Goal: Task Accomplishment & Management: Complete application form

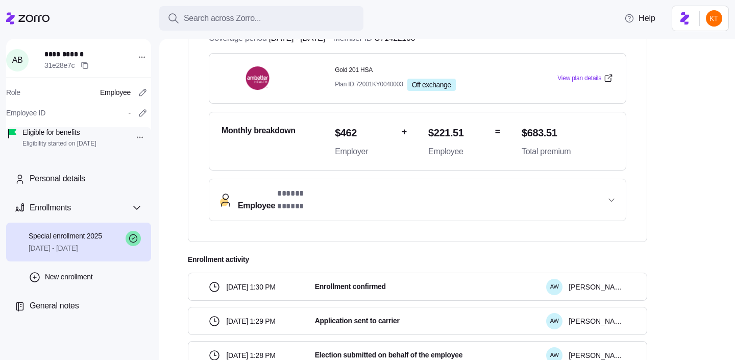
scroll to position [262, 0]
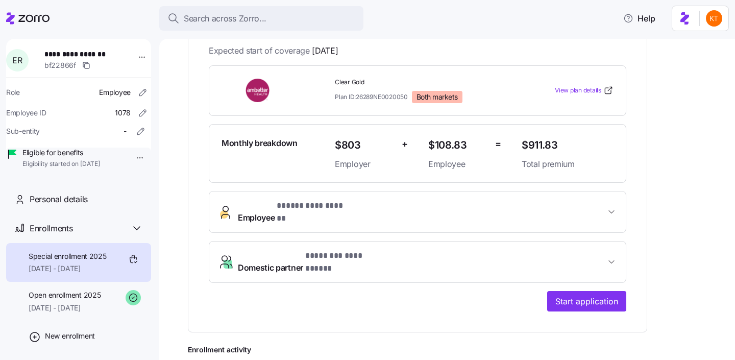
scroll to position [289, 0]
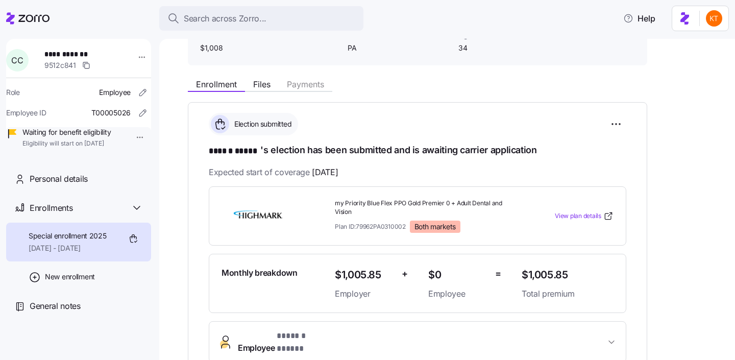
scroll to position [139, 0]
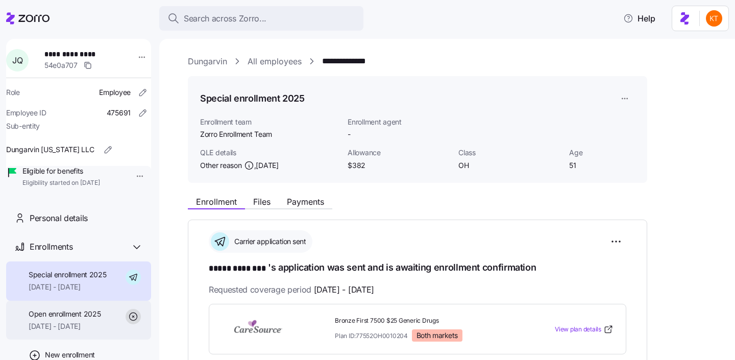
click at [101, 320] on div "Open enrollment 2025 09/01/2025 - 09/30/2025" at bounding box center [78, 319] width 145 height 39
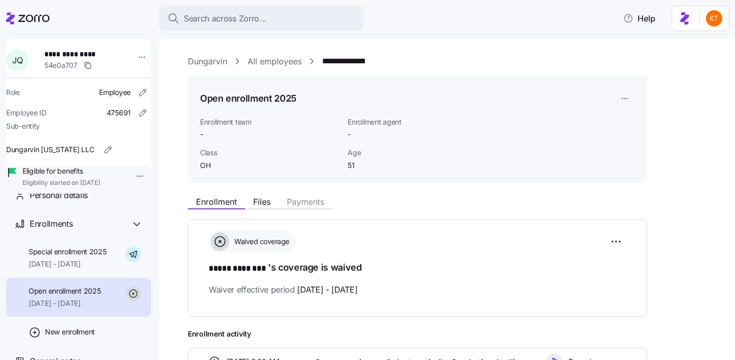
scroll to position [27, 0]
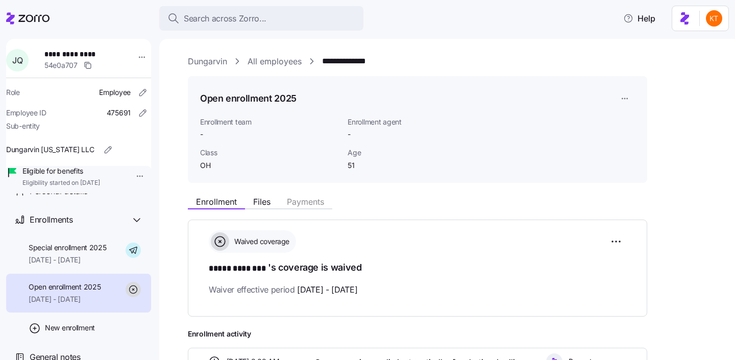
click at [207, 56] on link "Dungarvin" at bounding box center [207, 61] width 39 height 13
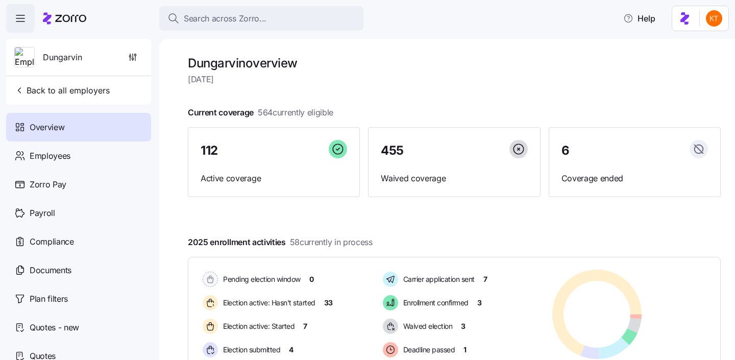
click at [20, 15] on icon "button" at bounding box center [20, 15] width 8 height 0
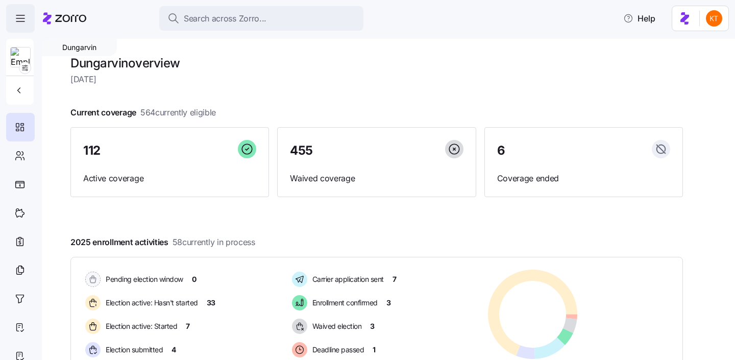
click at [20, 15] on icon "button" at bounding box center [20, 15] width 8 height 0
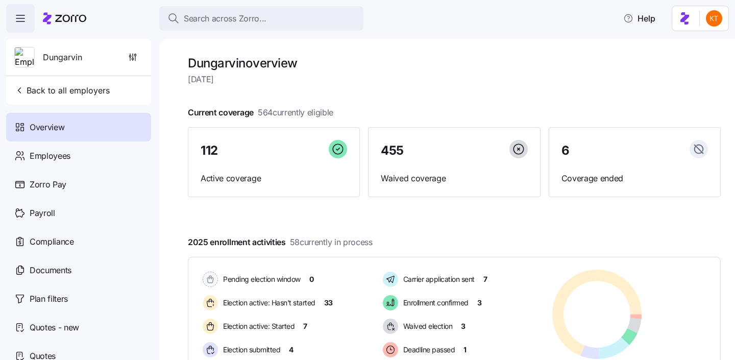
click at [715, 14] on html "Search across Zorro... Help Dungarvin Back to all employers Overview Employees …" at bounding box center [367, 176] width 735 height 353
click at [692, 41] on div "My settings" at bounding box center [694, 45] width 54 height 11
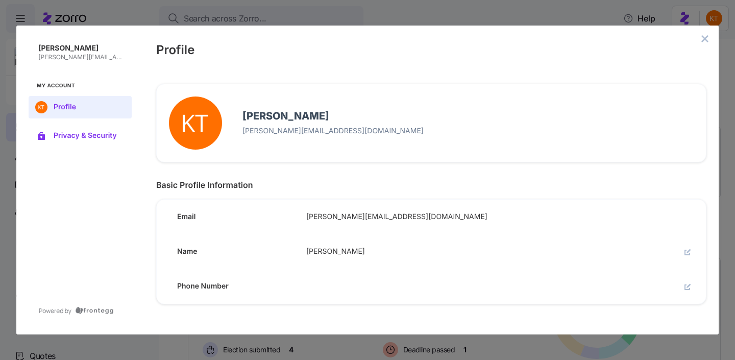
click at [102, 131] on button "Privacy & Security" at bounding box center [80, 135] width 103 height 22
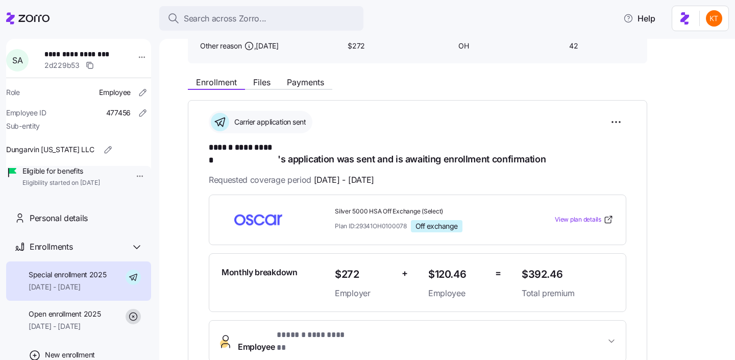
scroll to position [143, 0]
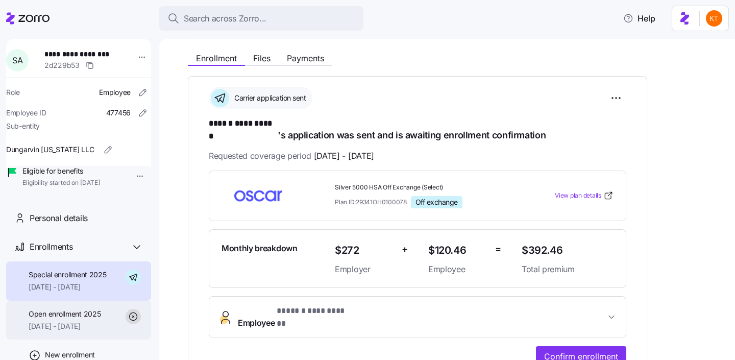
click at [40, 332] on div "Open enrollment 2025 09/01/2025 - 09/30/2025" at bounding box center [65, 320] width 72 height 23
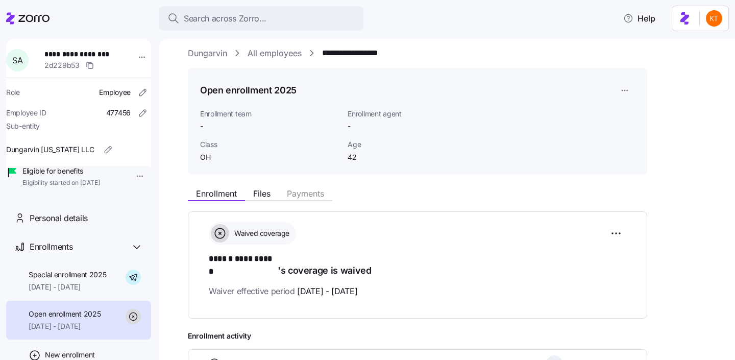
scroll to position [9, 0]
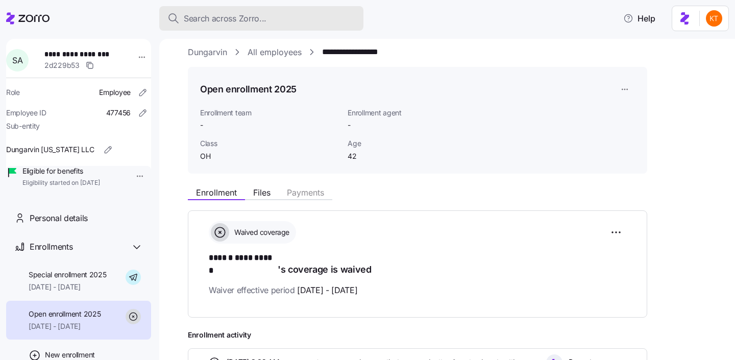
click at [246, 17] on span "Search across Zorro..." at bounding box center [225, 18] width 83 height 13
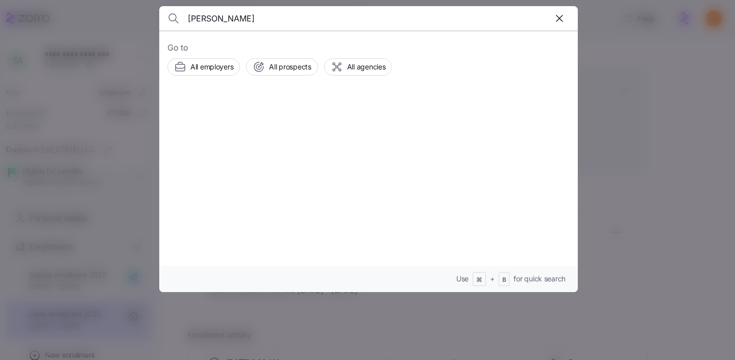
type input "sean haynes"
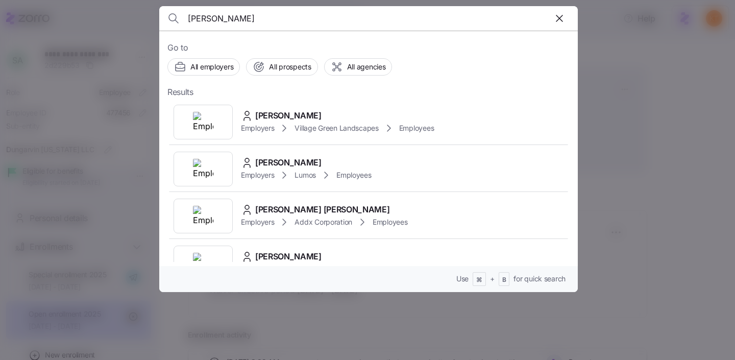
click at [292, 116] on span "[PERSON_NAME]" at bounding box center [288, 115] width 66 height 13
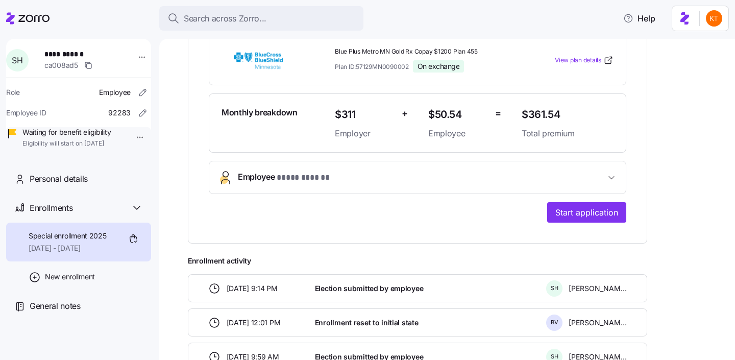
scroll to position [279, 0]
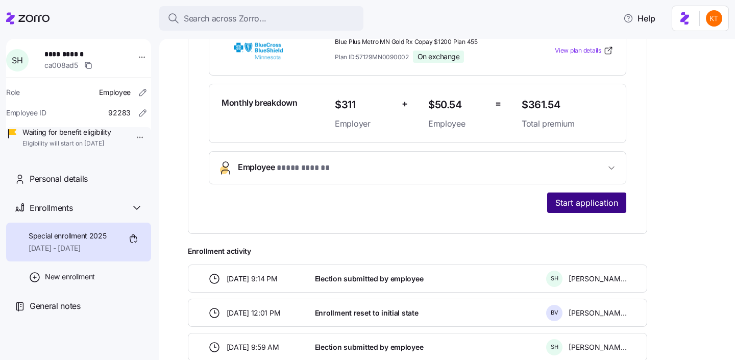
click at [575, 209] on button "Start application" at bounding box center [586, 202] width 79 height 20
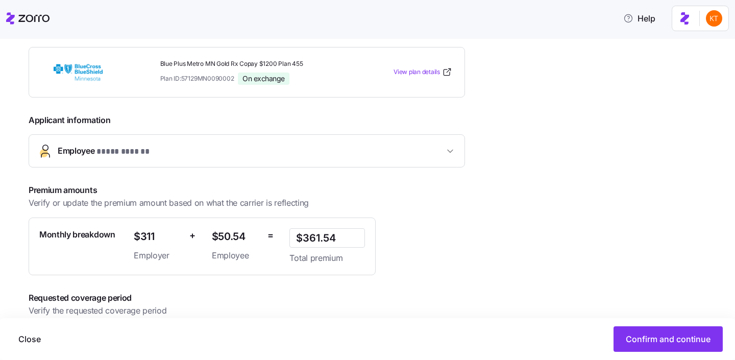
scroll to position [213, 0]
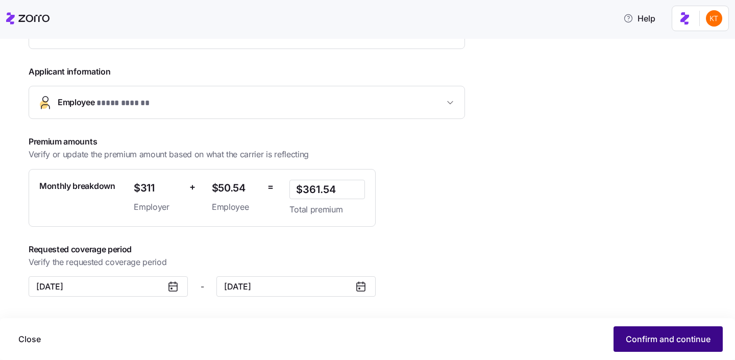
click at [647, 335] on span "Confirm and continue" at bounding box center [667, 339] width 85 height 12
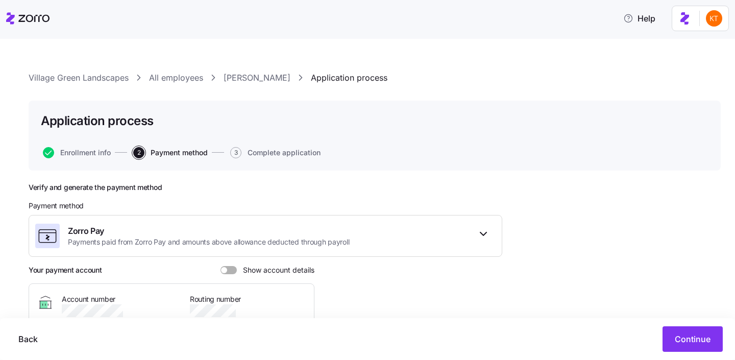
scroll to position [110, 0]
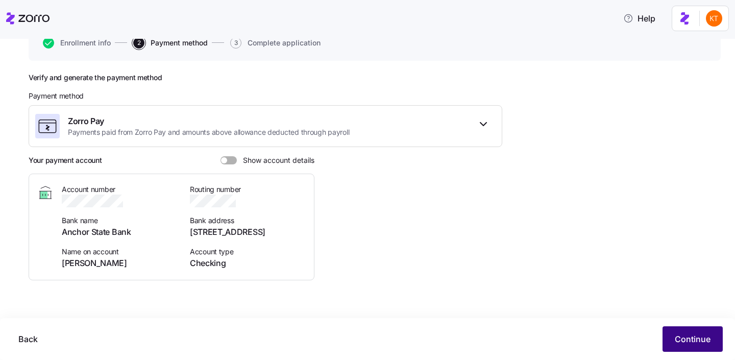
click at [688, 331] on button "Continue" at bounding box center [692, 339] width 60 height 26
click at [687, 330] on button "Continue" at bounding box center [692, 339] width 60 height 26
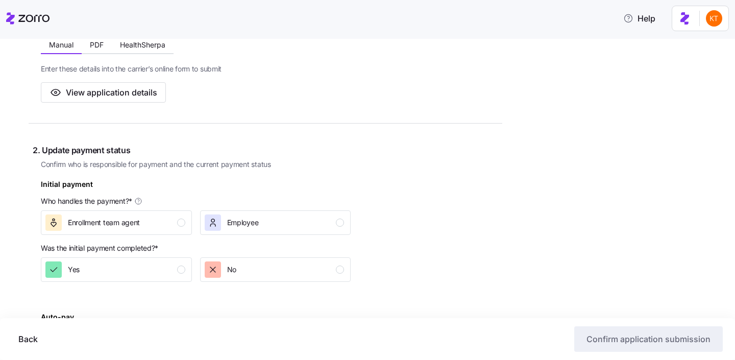
scroll to position [219, 0]
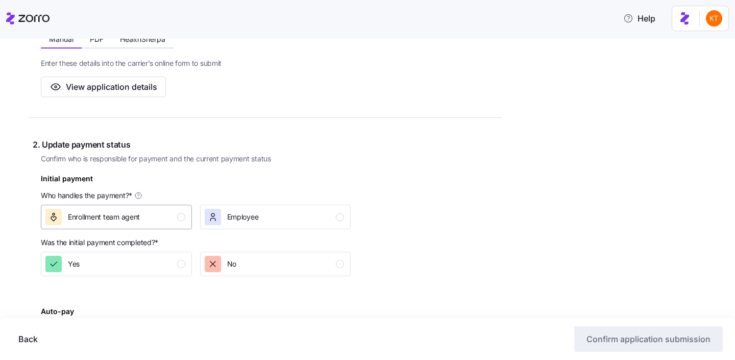
click at [181, 217] on div "button" at bounding box center [181, 217] width 8 height 8
click at [173, 268] on div "Yes" at bounding box center [115, 264] width 140 height 16
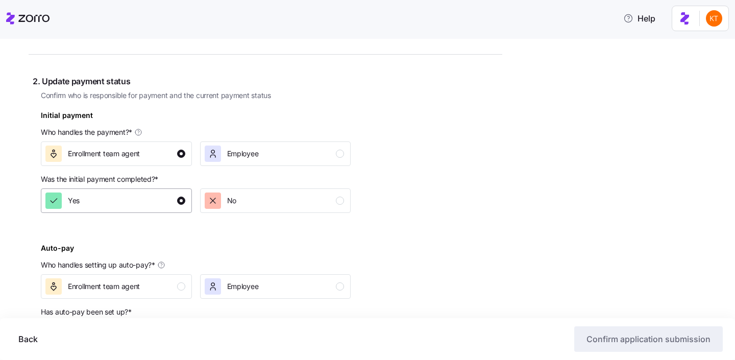
scroll to position [311, 0]
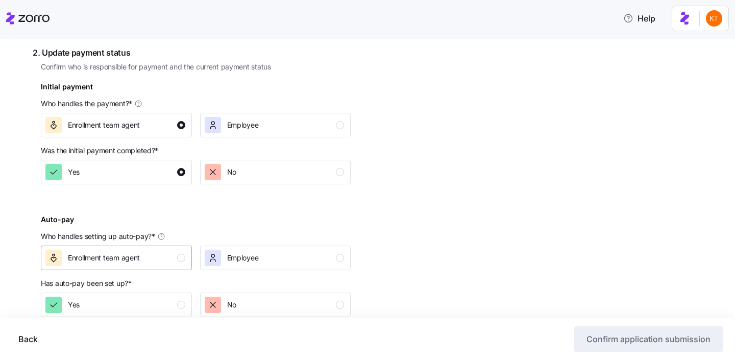
click at [176, 254] on div "Enrollment team agent" at bounding box center [115, 257] width 140 height 16
click at [176, 293] on button "Yes" at bounding box center [116, 304] width 151 height 24
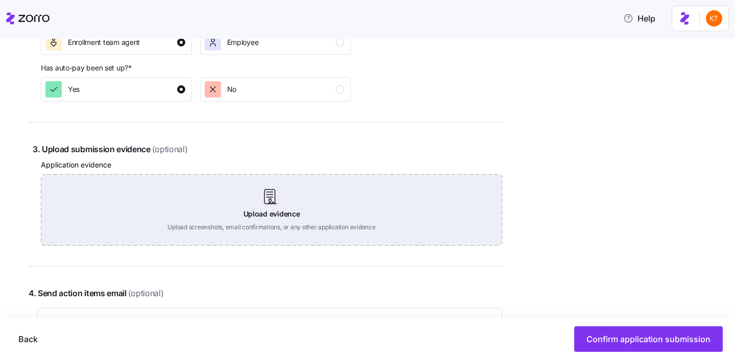
scroll to position [541, 0]
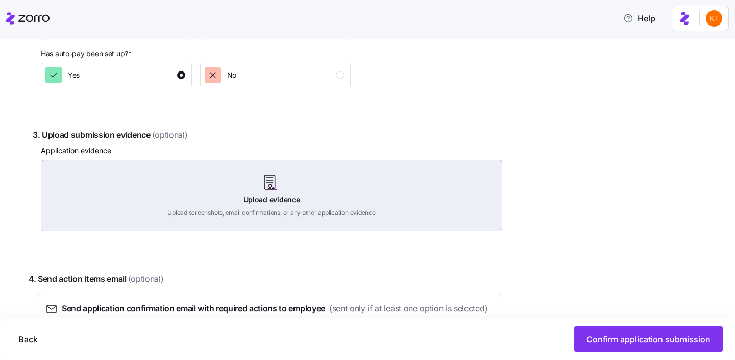
click at [266, 190] on div "Upload evidence Upload screenshots, email confirmations, or any other applicati…" at bounding box center [271, 195] width 461 height 71
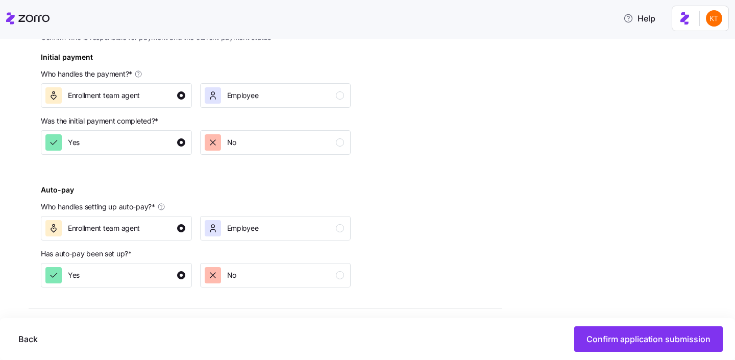
scroll to position [0, 0]
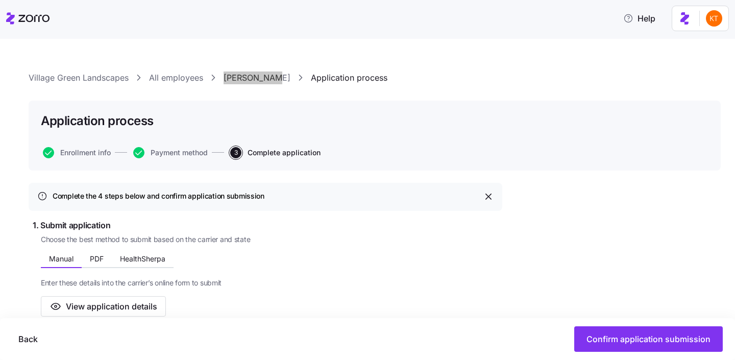
drag, startPoint x: 232, startPoint y: 78, endPoint x: 483, endPoint y: 114, distance: 253.1
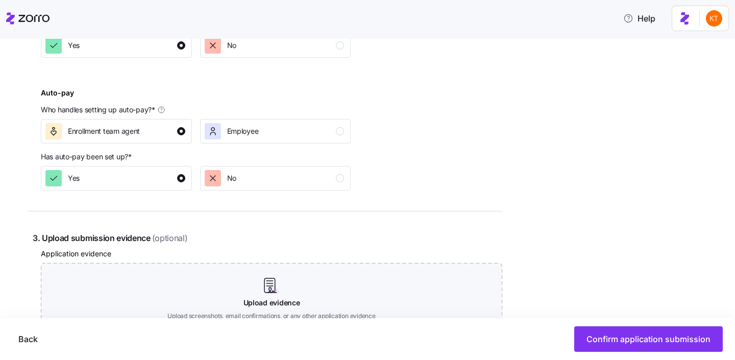
scroll to position [632, 0]
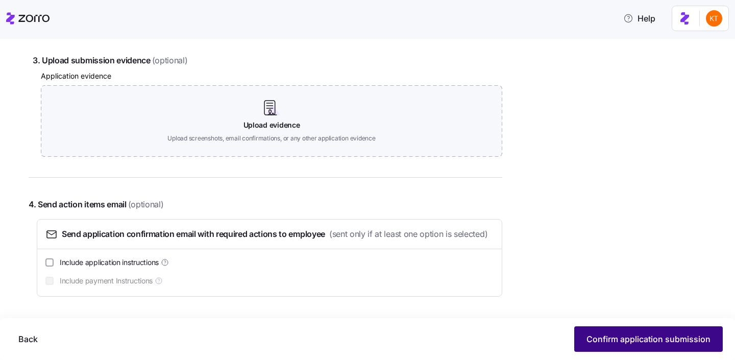
click at [637, 341] on span "Confirm application submission" at bounding box center [648, 339] width 124 height 12
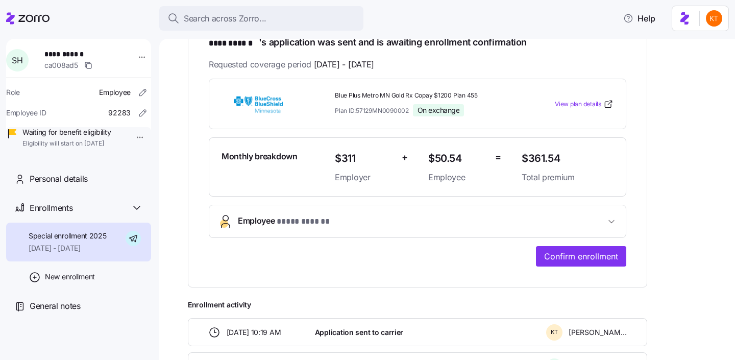
scroll to position [91, 0]
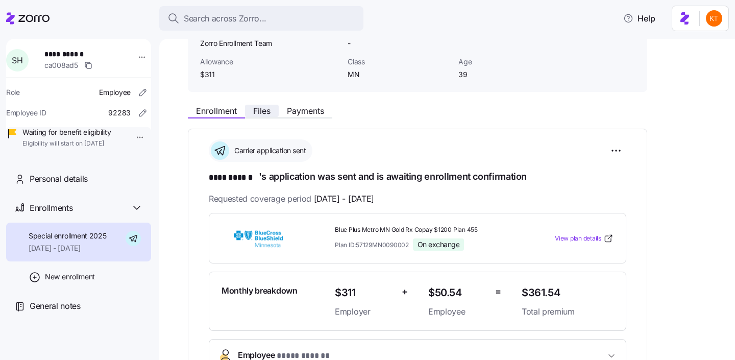
click at [260, 113] on span "Files" at bounding box center [261, 111] width 17 height 8
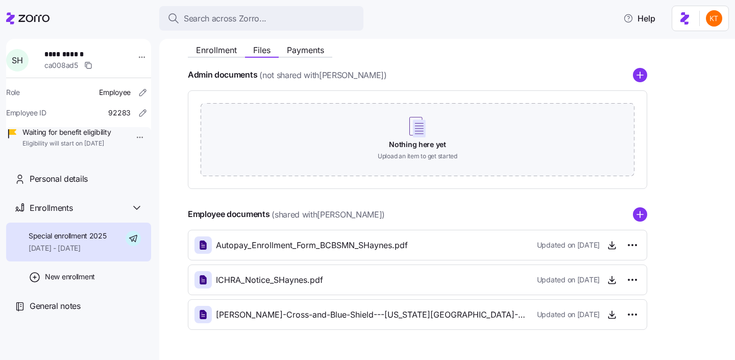
scroll to position [173, 0]
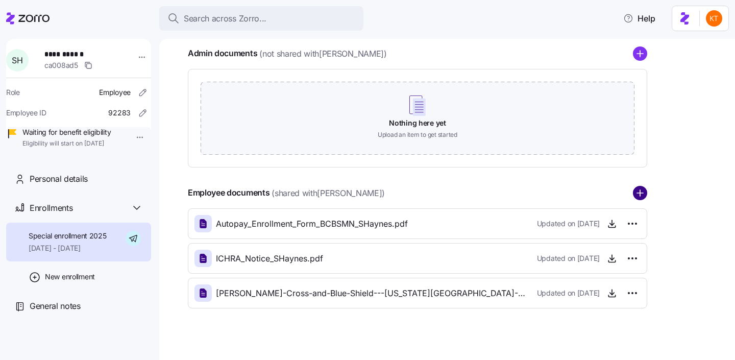
click at [639, 198] on circle "add icon" at bounding box center [639, 192] width 13 height 13
click at [638, 193] on icon "add icon" at bounding box center [639, 193] width 14 height 14
click at [638, 194] on circle "add icon" at bounding box center [639, 192] width 13 height 13
click at [636, 52] on circle "add icon" at bounding box center [639, 53] width 13 height 13
click at [641, 59] on circle "add icon" at bounding box center [639, 53] width 13 height 13
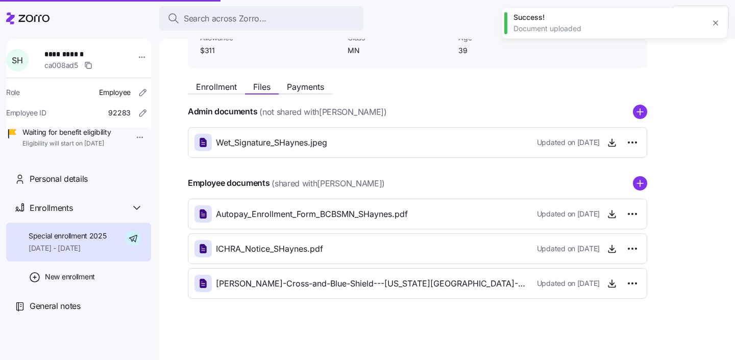
scroll to position [115, 0]
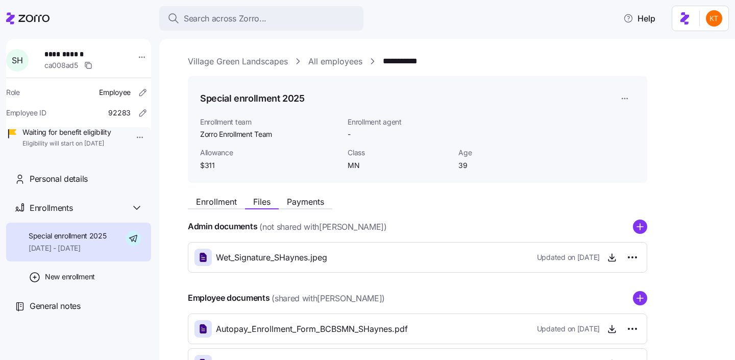
scroll to position [115, 0]
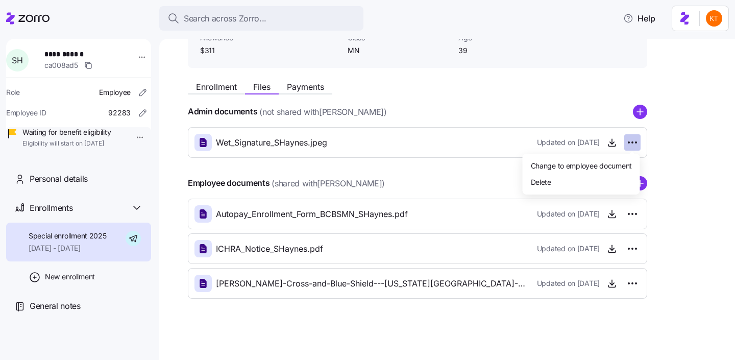
click at [631, 143] on html "**********" at bounding box center [367, 176] width 735 height 353
click at [611, 164] on span "Change to employee document" at bounding box center [580, 165] width 101 height 10
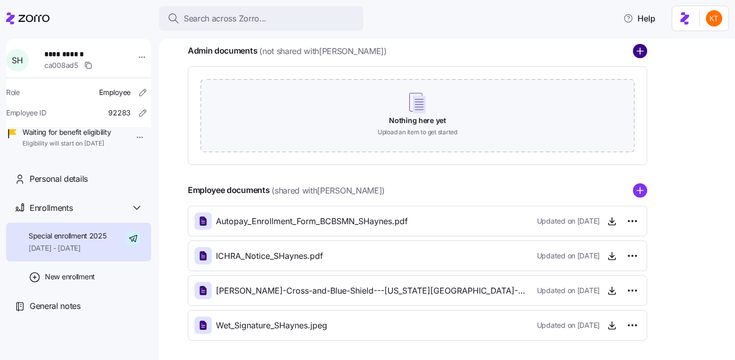
scroll to position [178, 0]
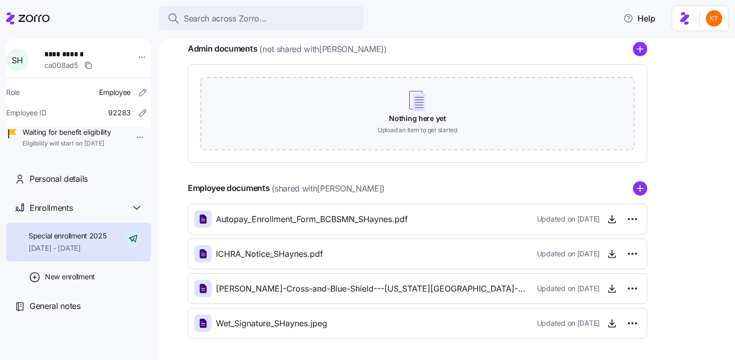
click at [639, 57] on div "Admin documents (not shared with [PERSON_NAME] ) Nothing here yet Upload an ite…" at bounding box center [417, 102] width 459 height 121
click at [639, 55] on circle "add icon" at bounding box center [639, 48] width 13 height 13
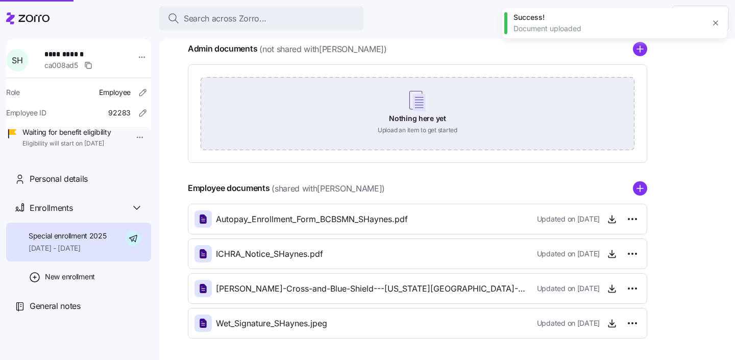
scroll to position [149, 0]
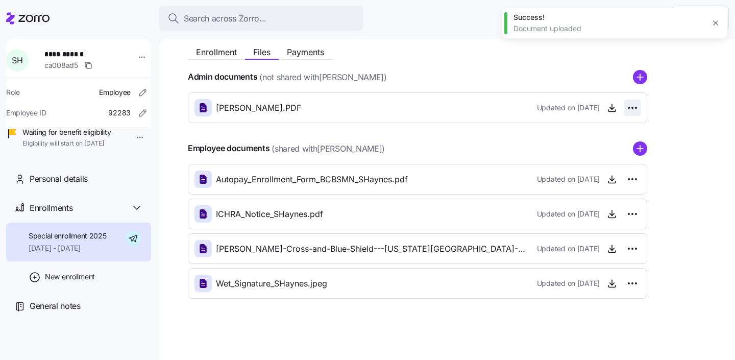
click at [631, 110] on html "**********" at bounding box center [367, 176] width 735 height 353
click at [596, 134] on span "Change to employee document" at bounding box center [580, 130] width 101 height 10
